Goal: Transaction & Acquisition: Purchase product/service

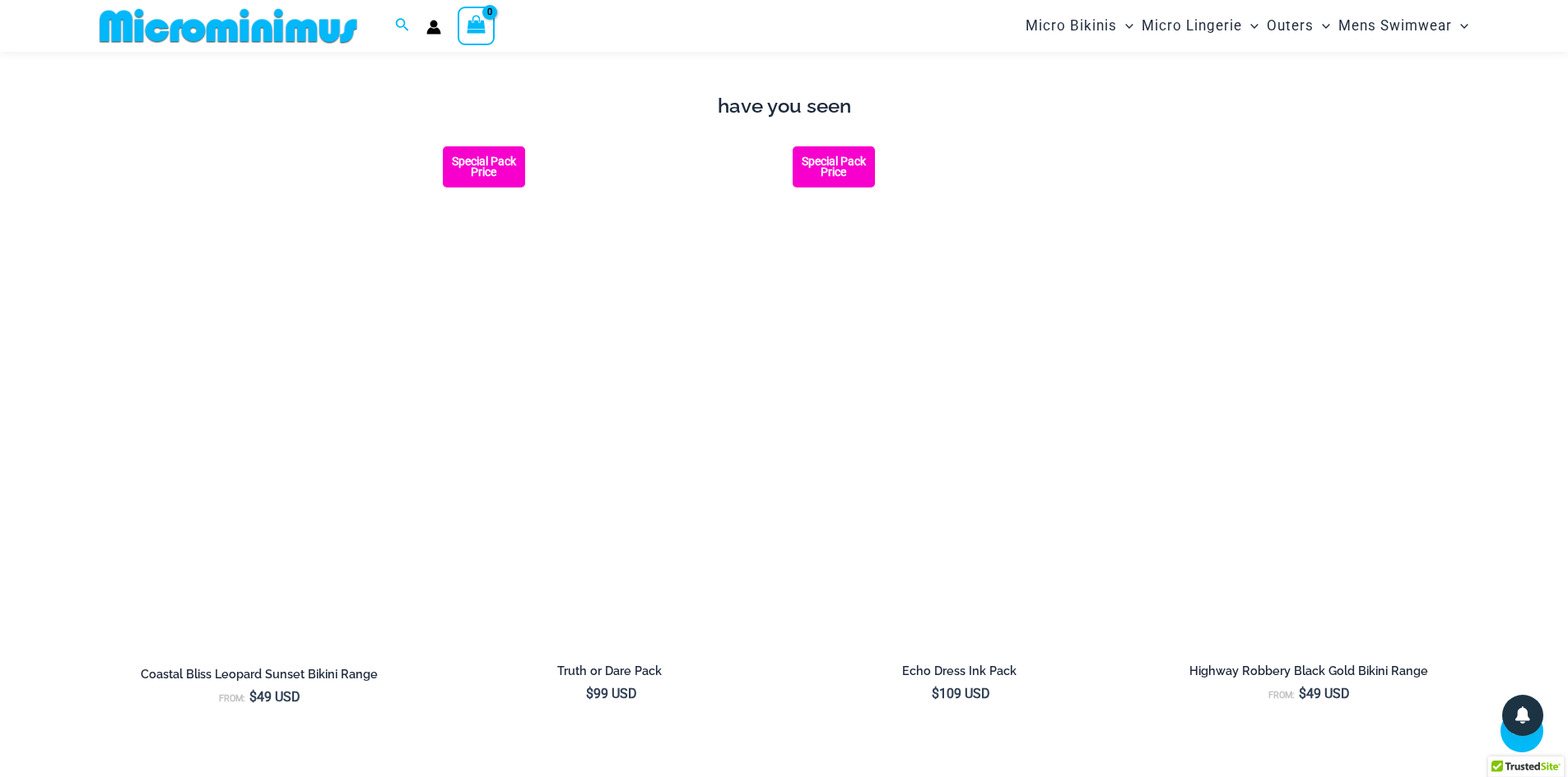
scroll to position [2124, 0]
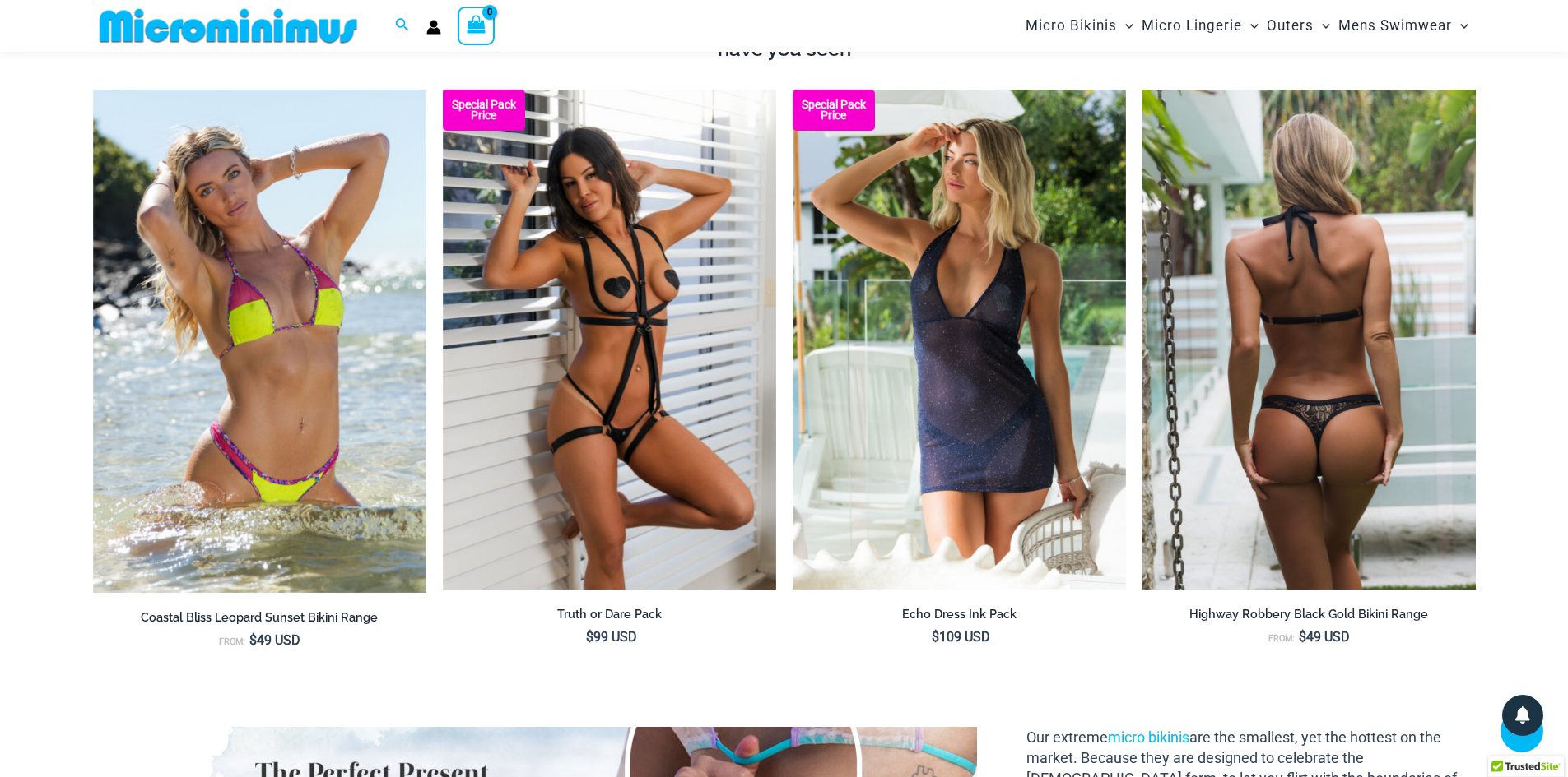
click at [1272, 442] on img at bounding box center [1309, 339] width 334 height 500
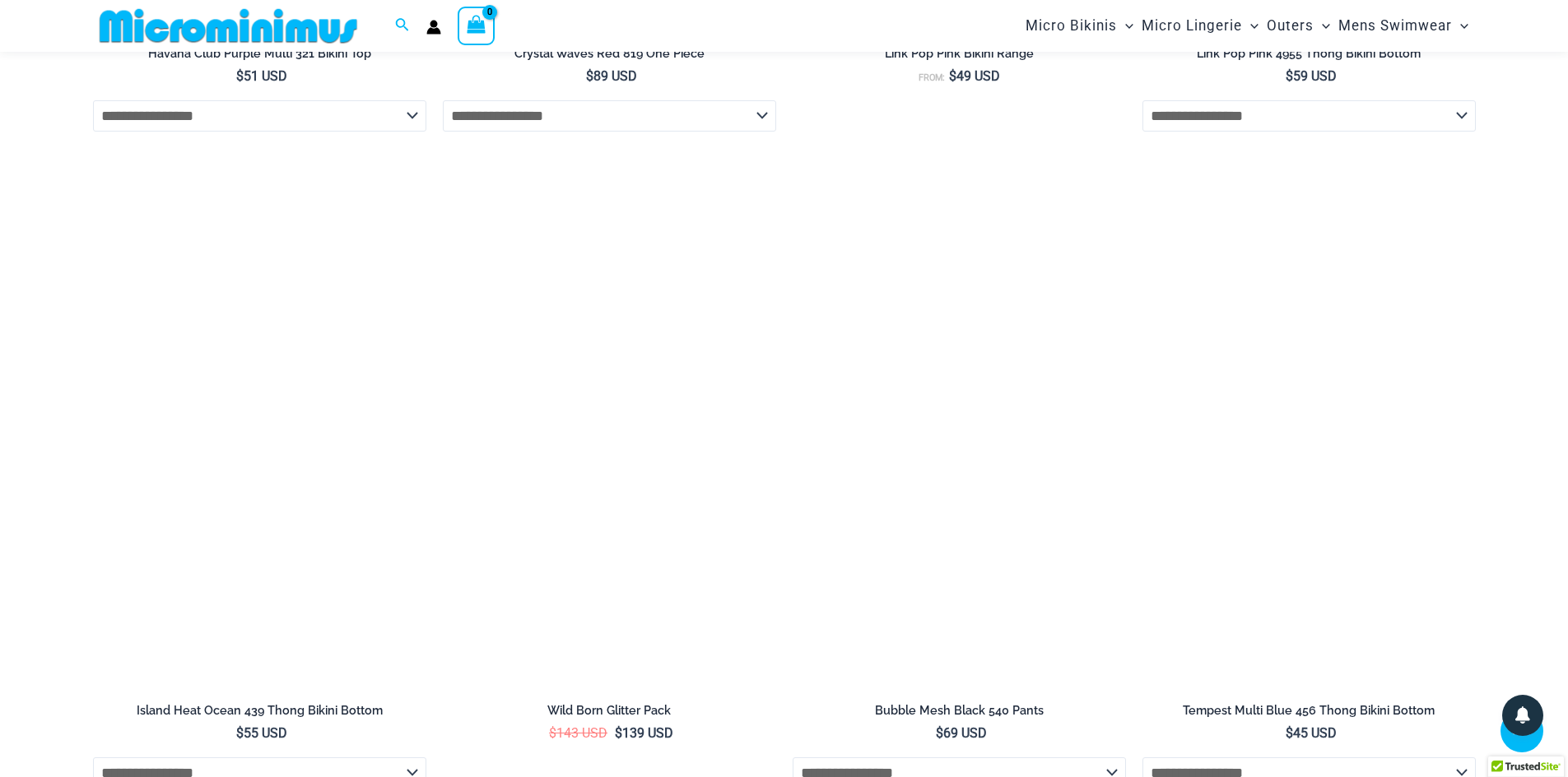
scroll to position [3921, 0]
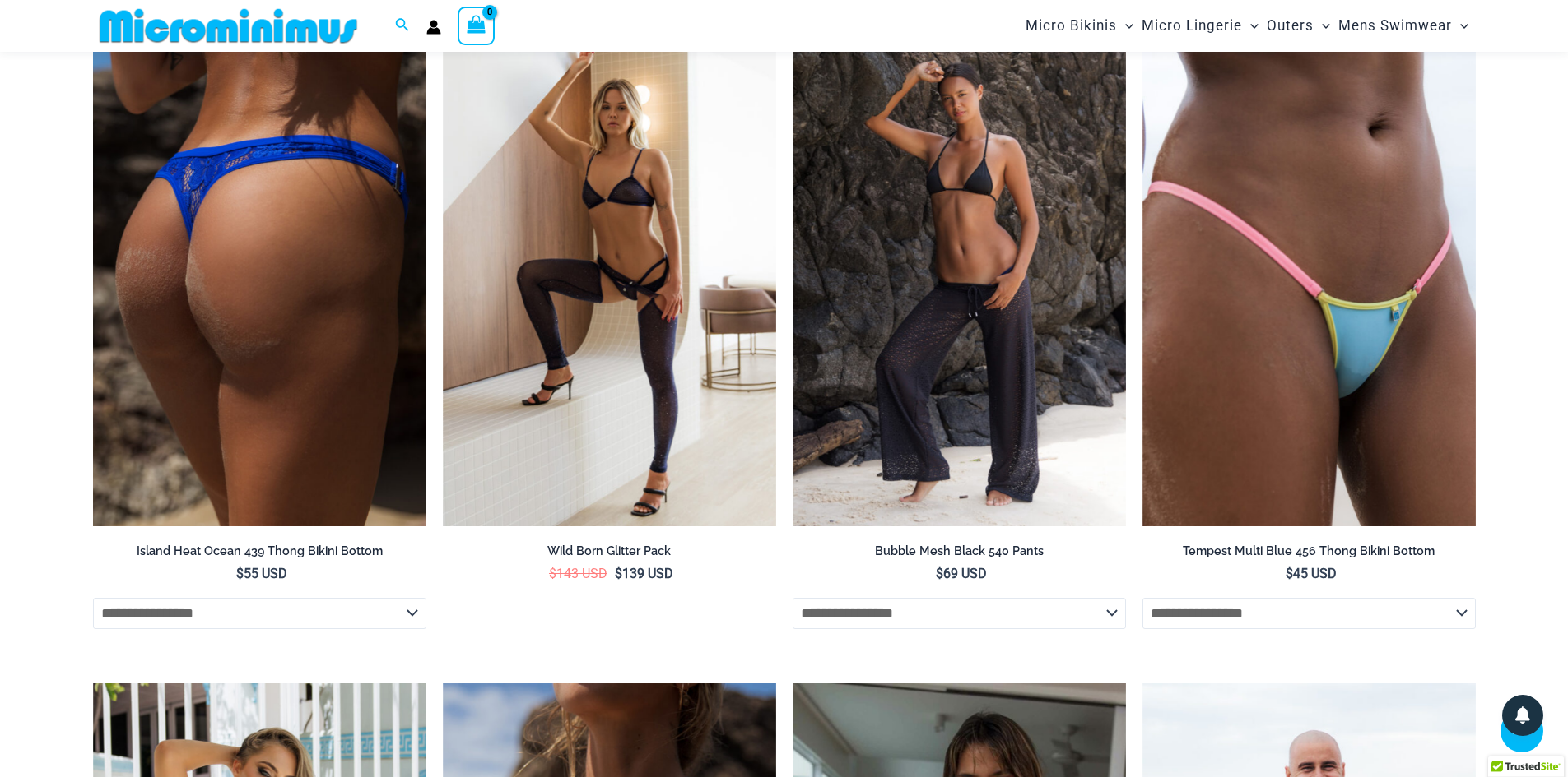
click at [261, 451] on img at bounding box center [260, 276] width 334 height 500
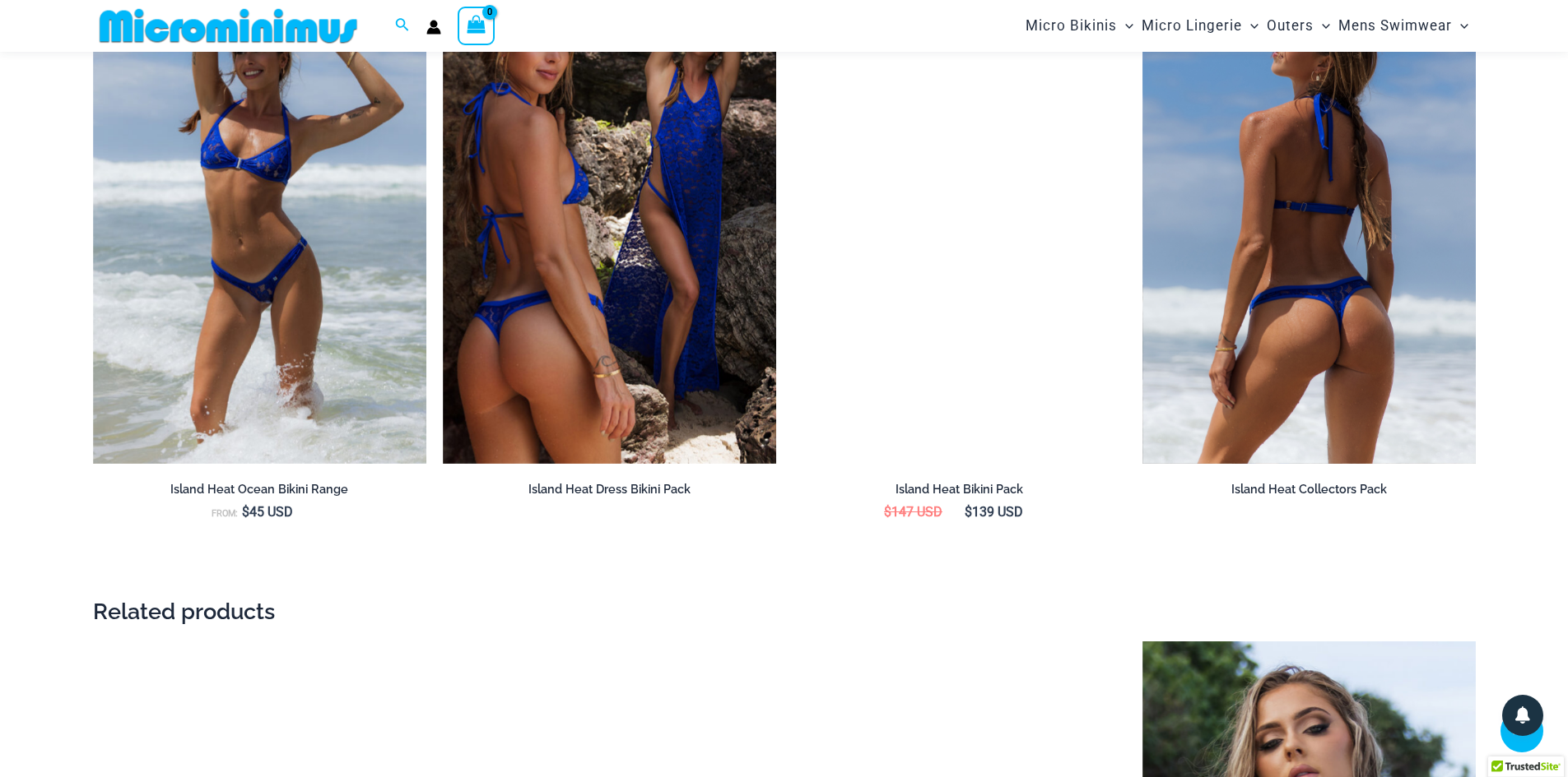
scroll to position [2347, 0]
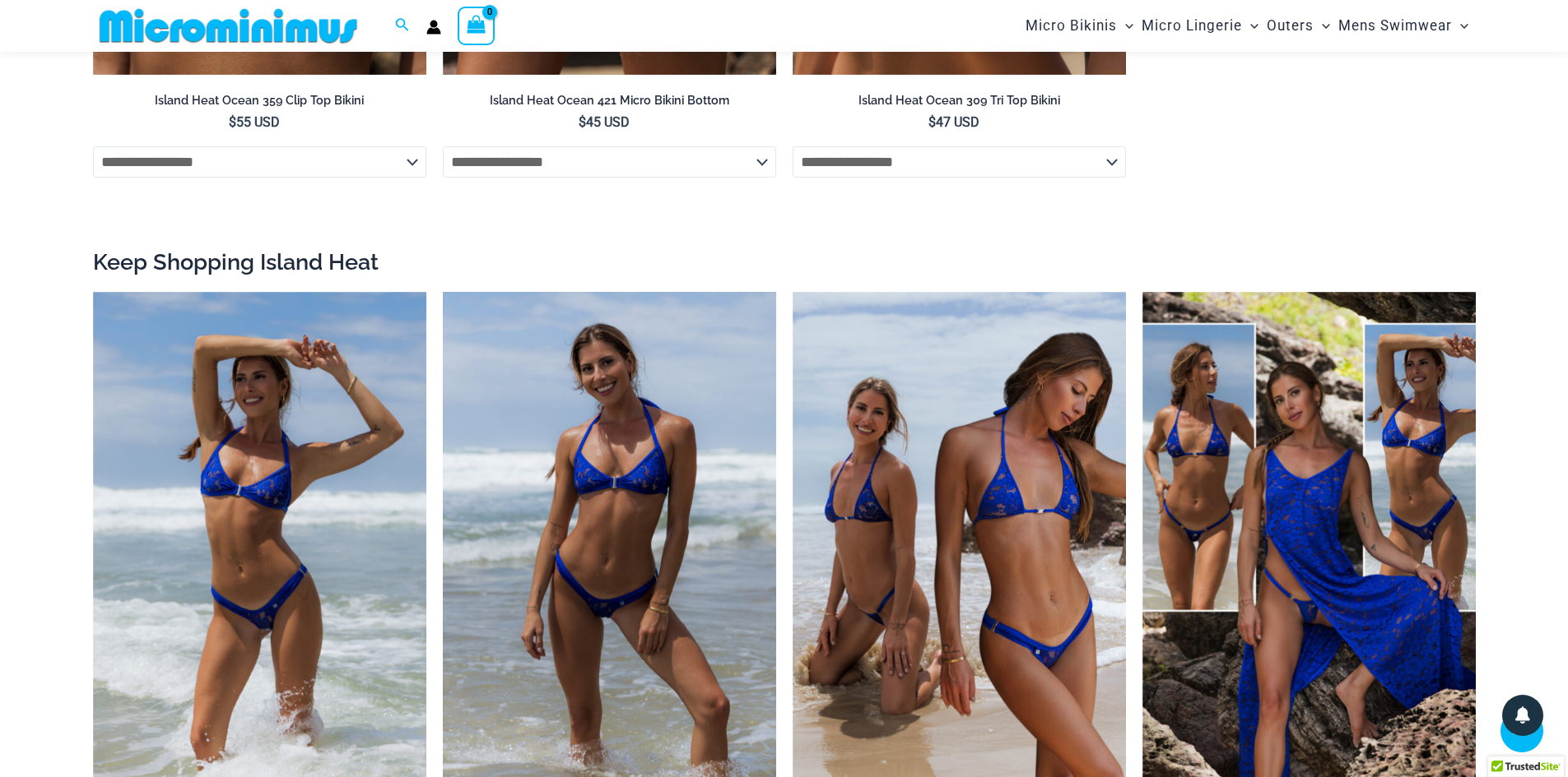
click at [638, 392] on img at bounding box center [610, 542] width 334 height 500
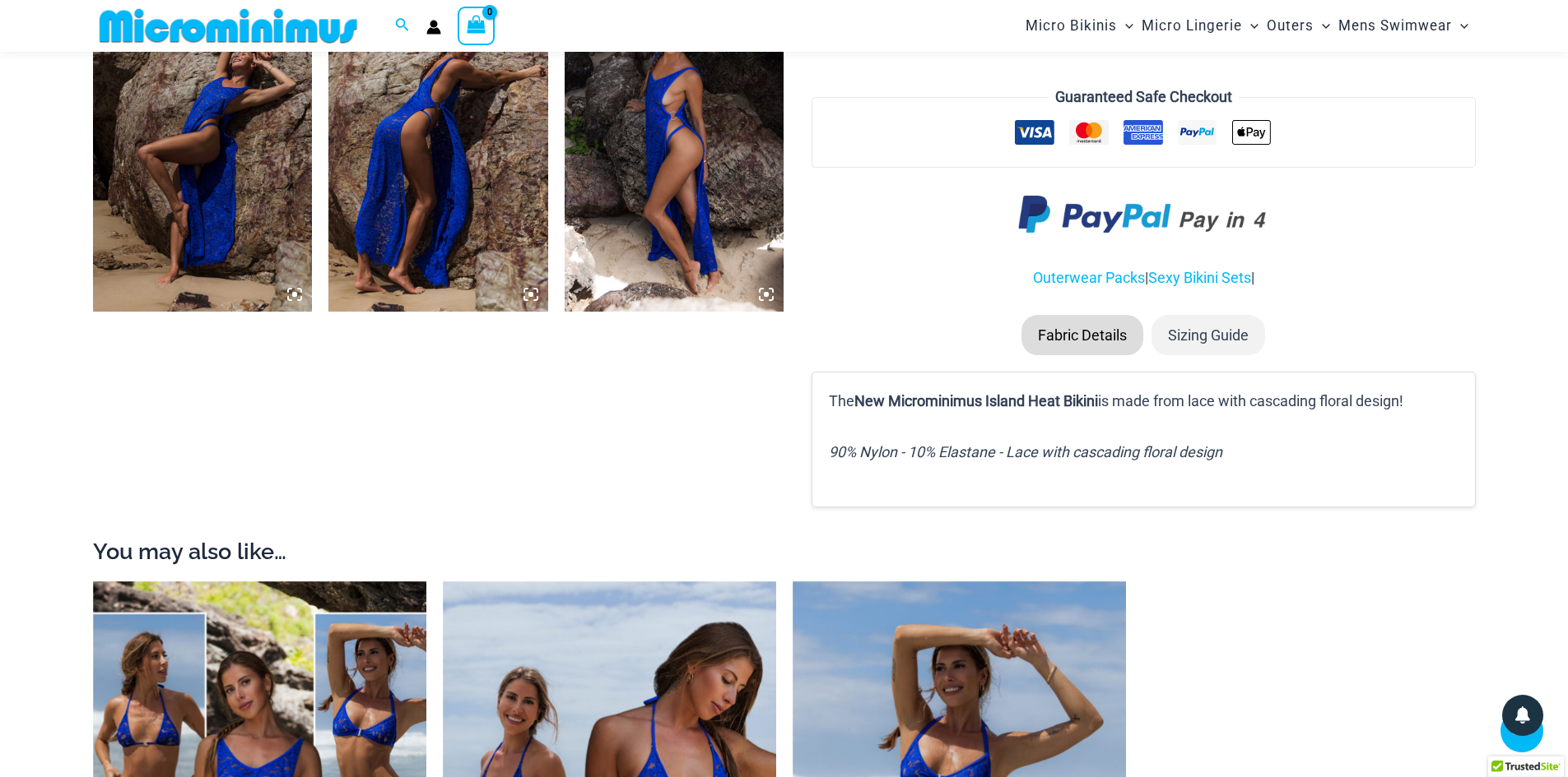
scroll to position [1294, 0]
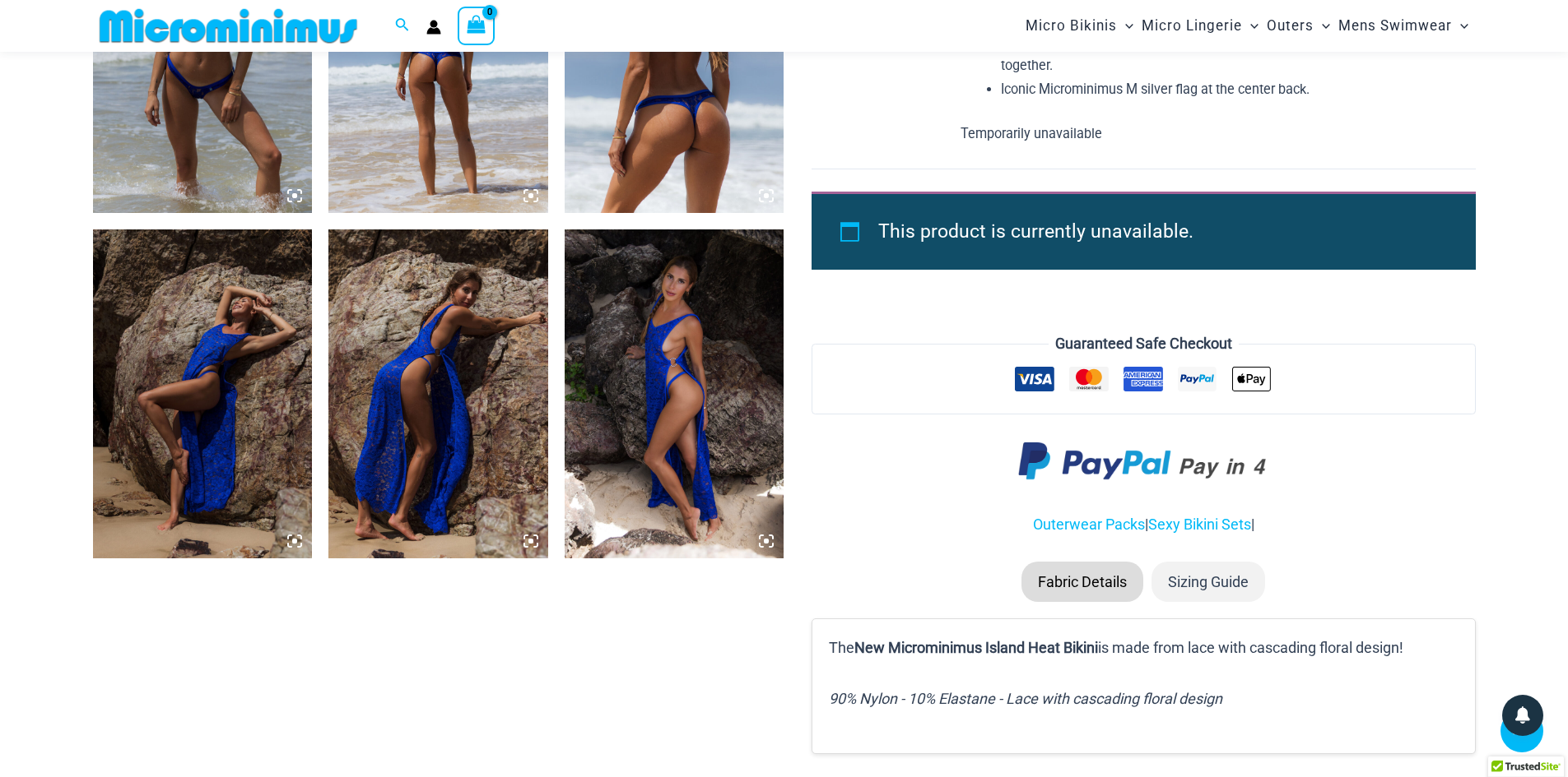
click at [294, 540] on icon at bounding box center [294, 542] width 5 height 5
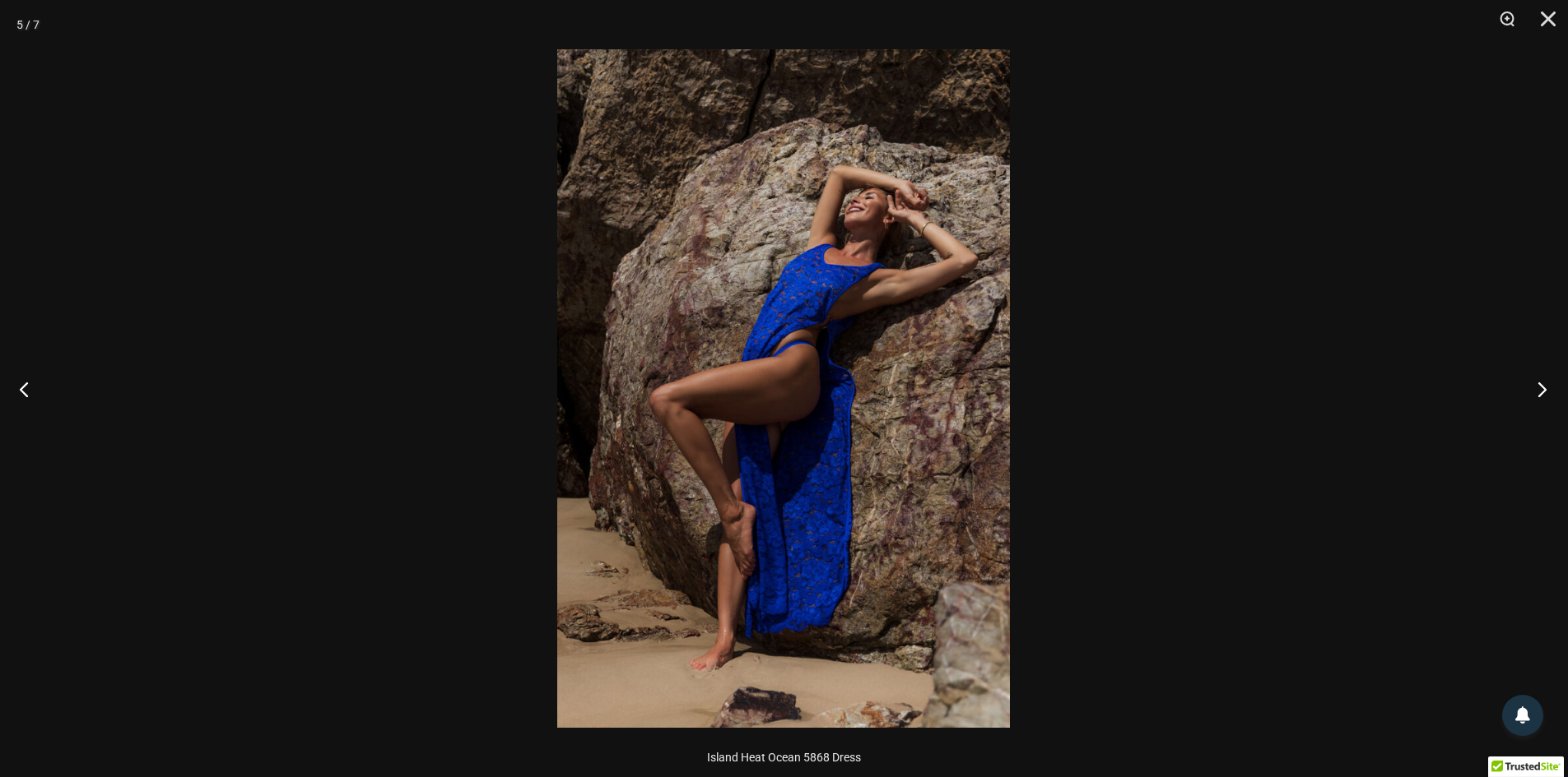
click at [1549, 393] on button "Next" at bounding box center [1537, 389] width 62 height 82
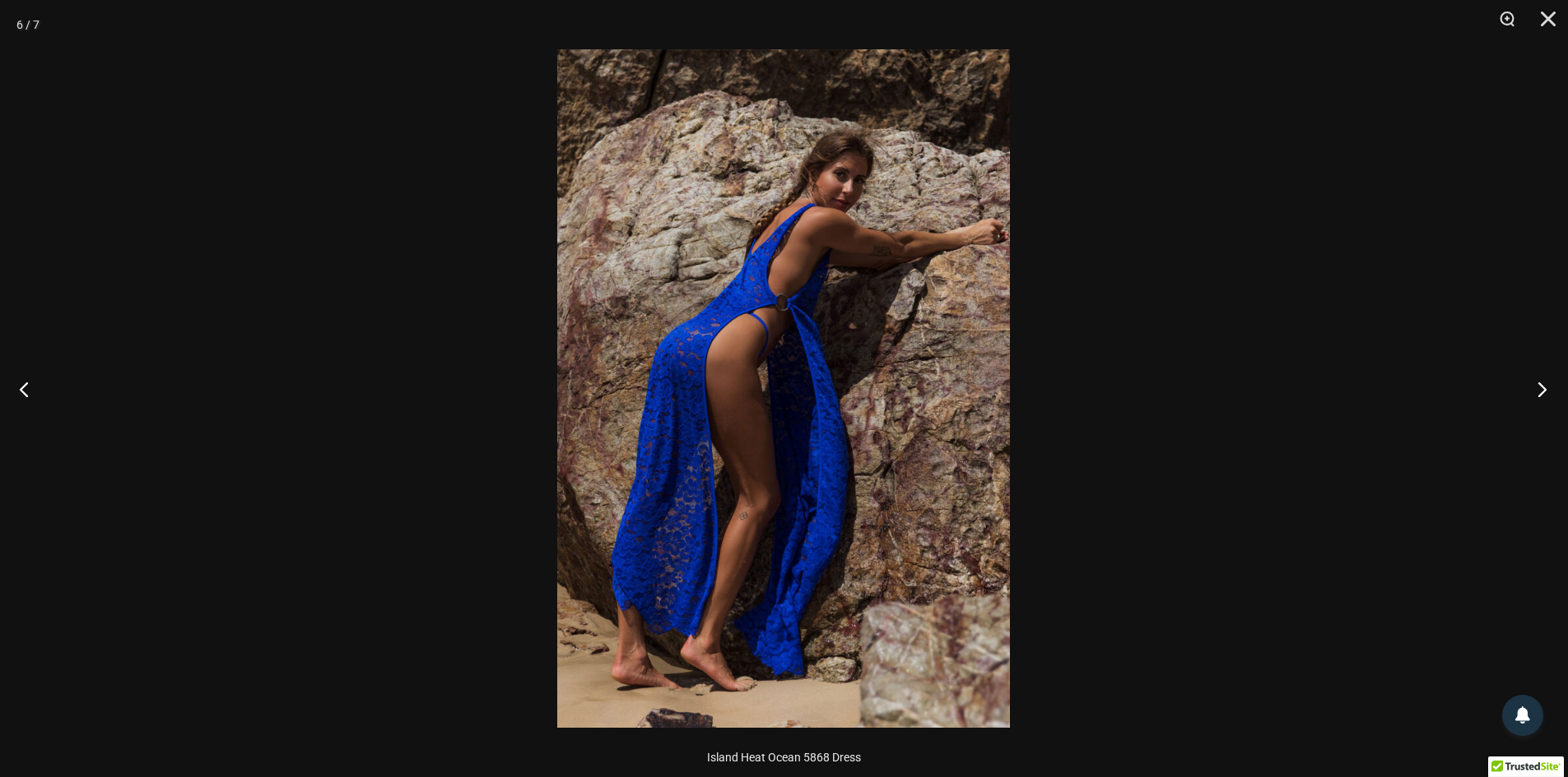
click at [1549, 393] on button "Next" at bounding box center [1537, 389] width 62 height 82
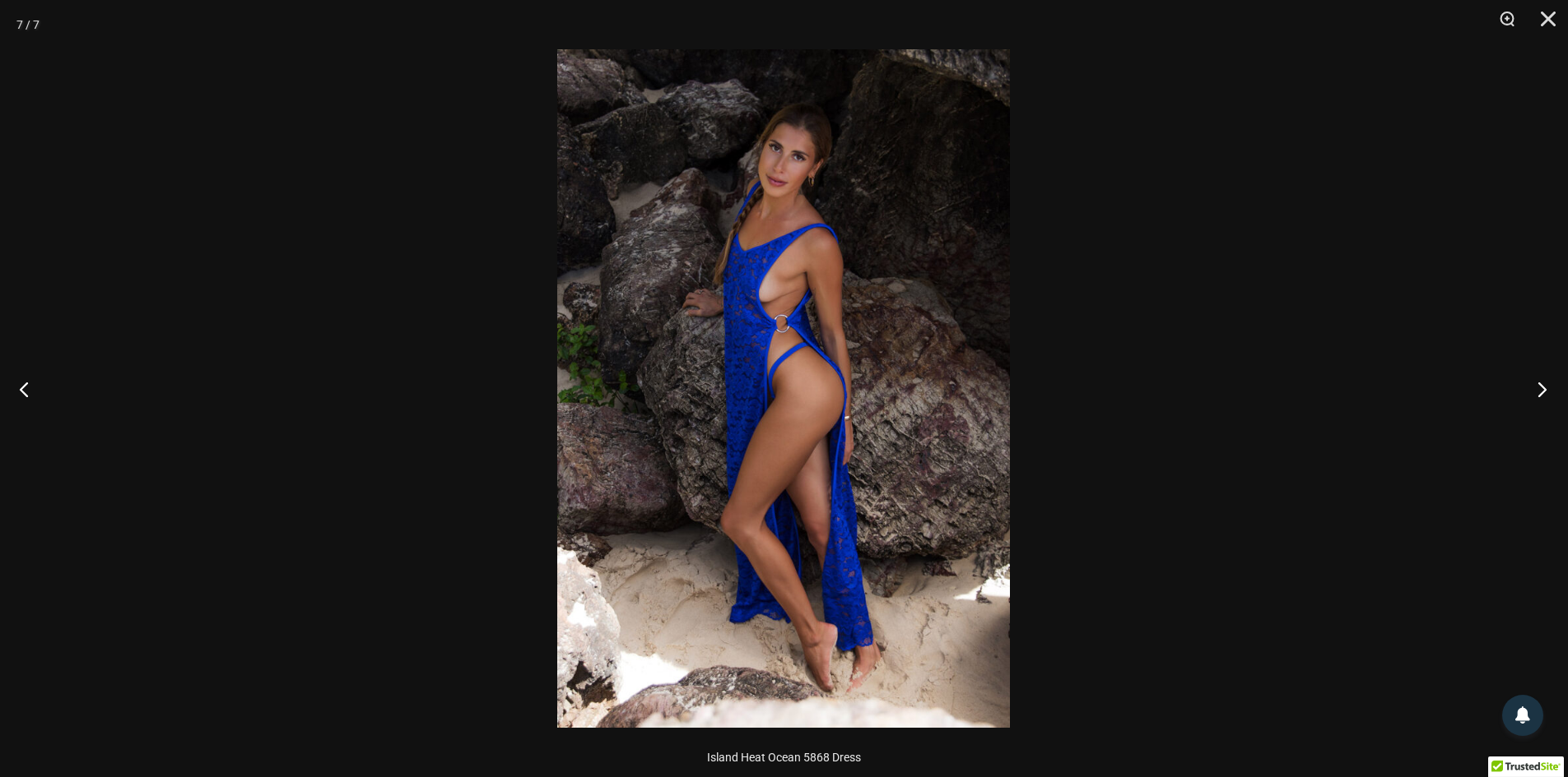
click at [1549, 393] on button "Next" at bounding box center [1537, 389] width 62 height 82
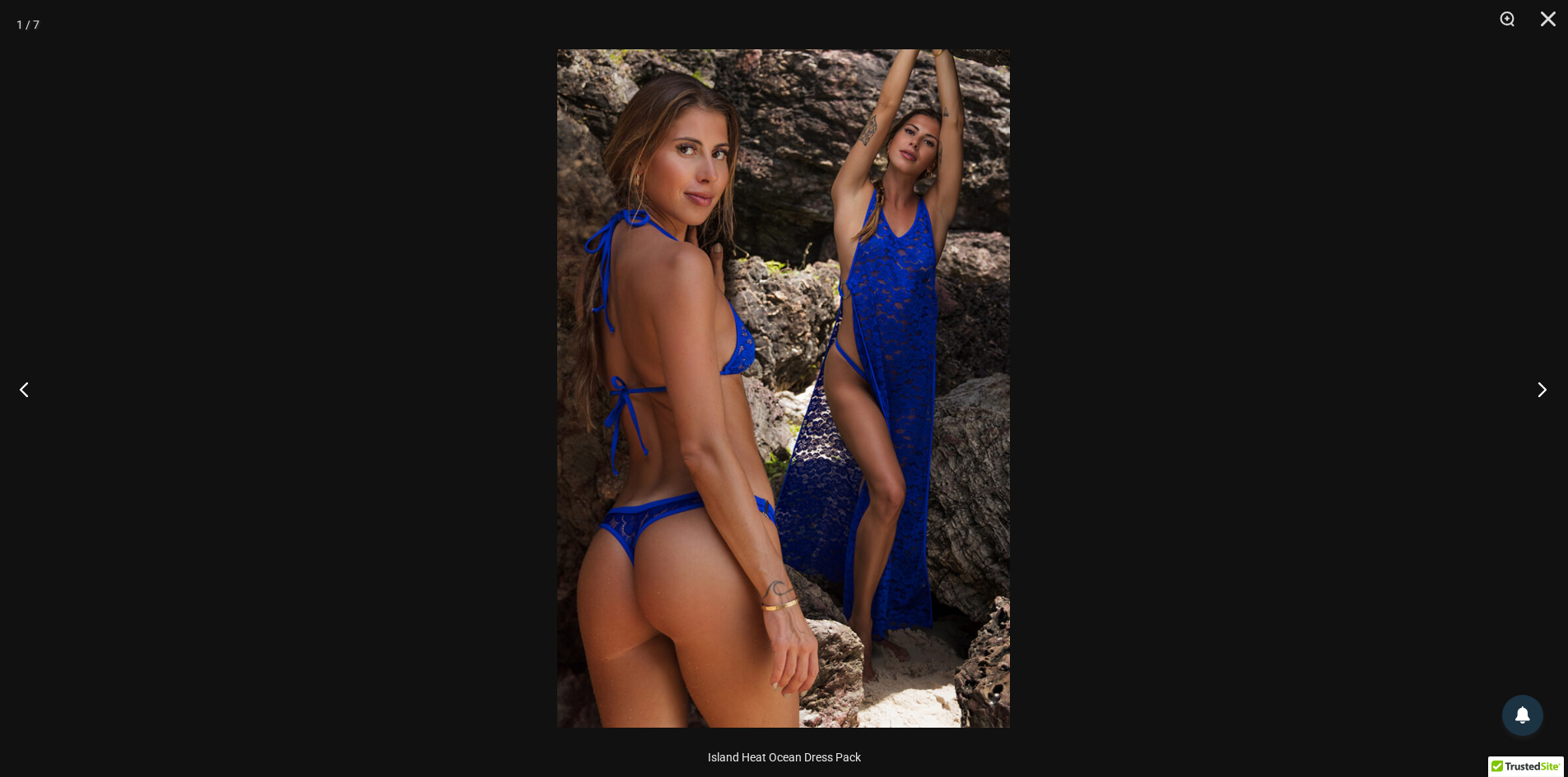
click at [1549, 393] on button "Next" at bounding box center [1537, 389] width 62 height 82
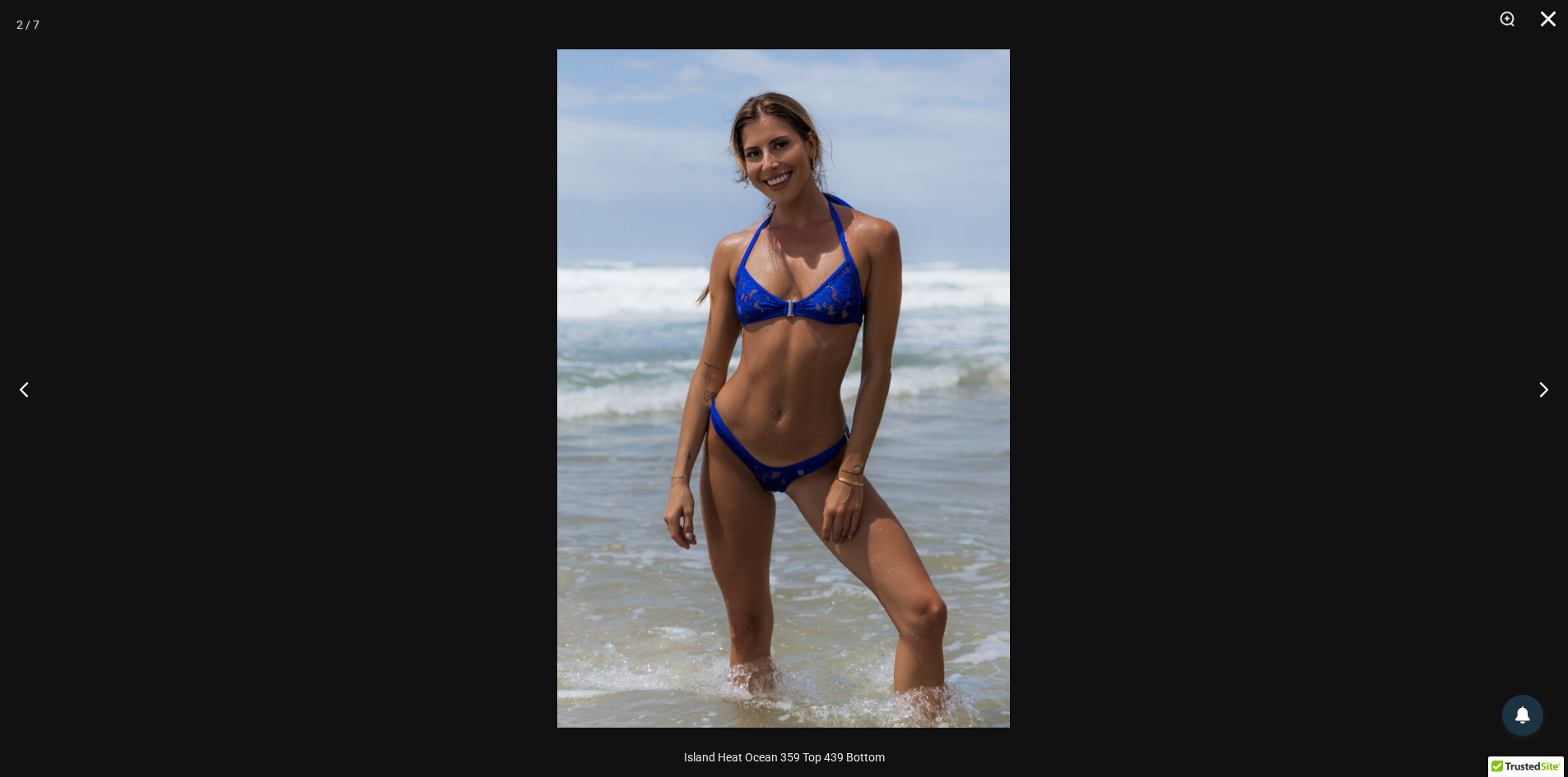
click at [1553, 23] on button "Close" at bounding box center [1542, 24] width 41 height 49
